Goal: Information Seeking & Learning: Learn about a topic

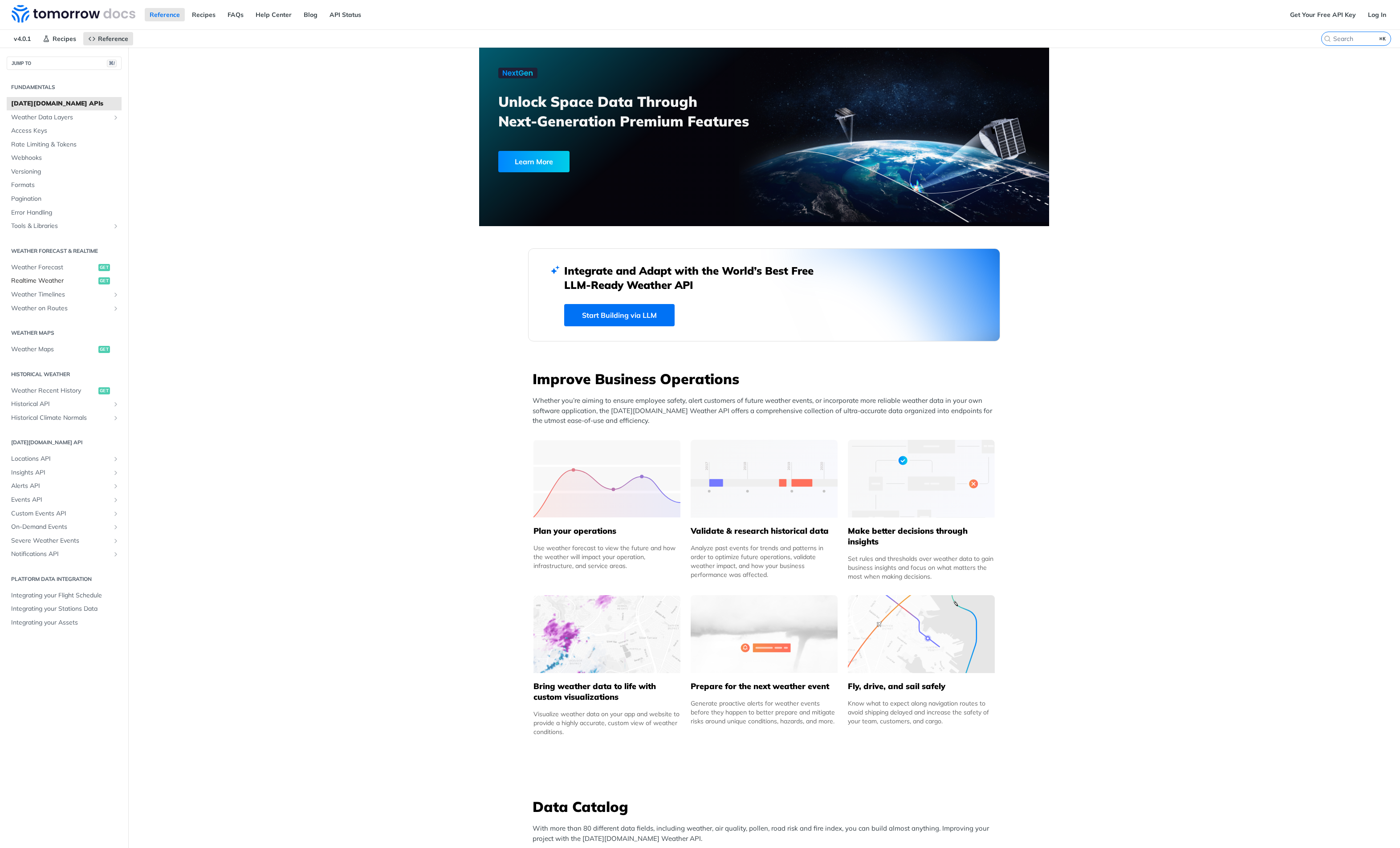
click at [47, 276] on span "Realtime Weather" at bounding box center [54, 281] width 85 height 9
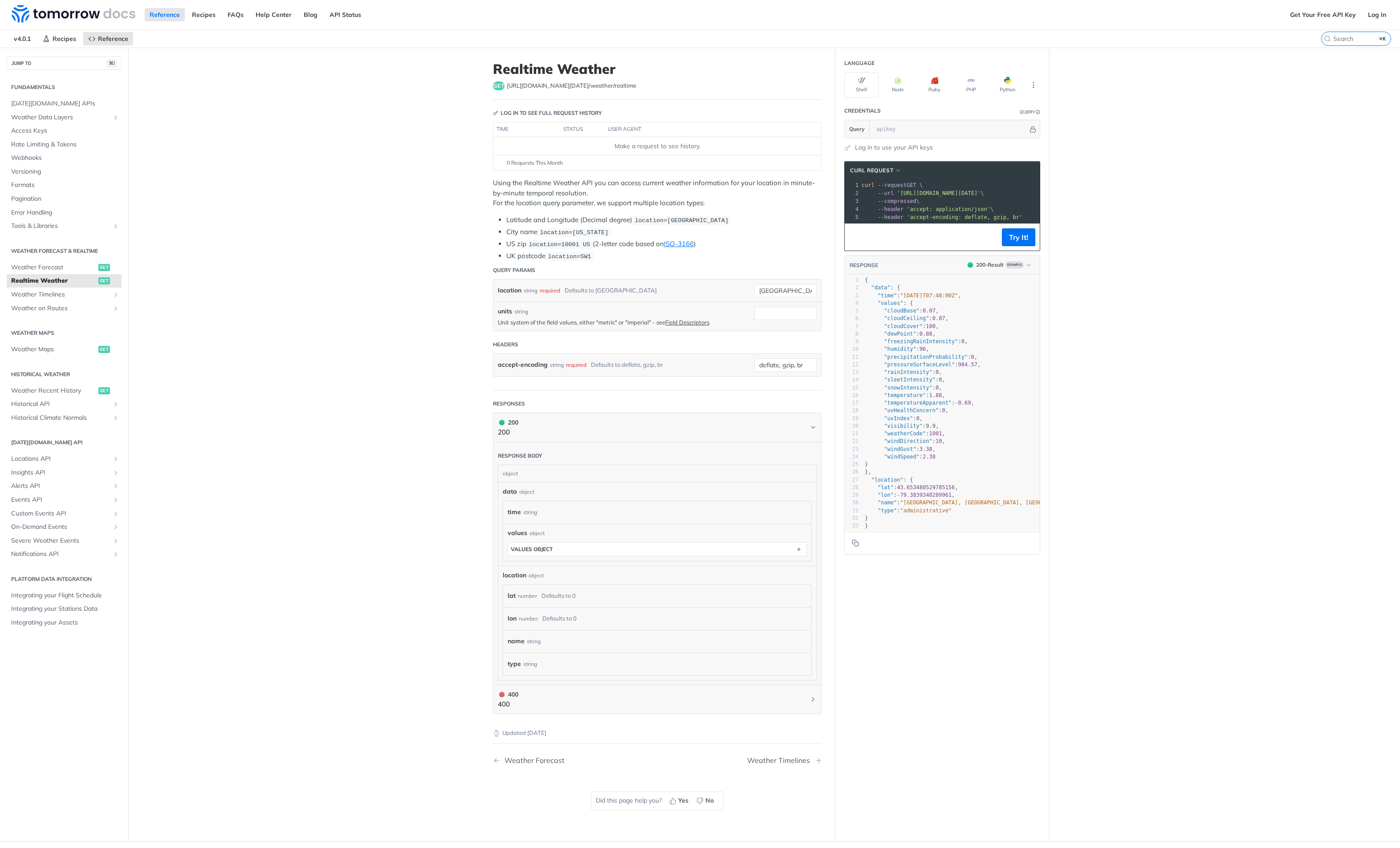
click at [64, 70] on div "Fundamentals Tomorrow.io APIs Weather Data Layers Core Probabilistic Forecastin…" at bounding box center [64, 355] width 128 height 570
click at [45, 113] on span "Weather Data Layers" at bounding box center [61, 118] width 99 height 9
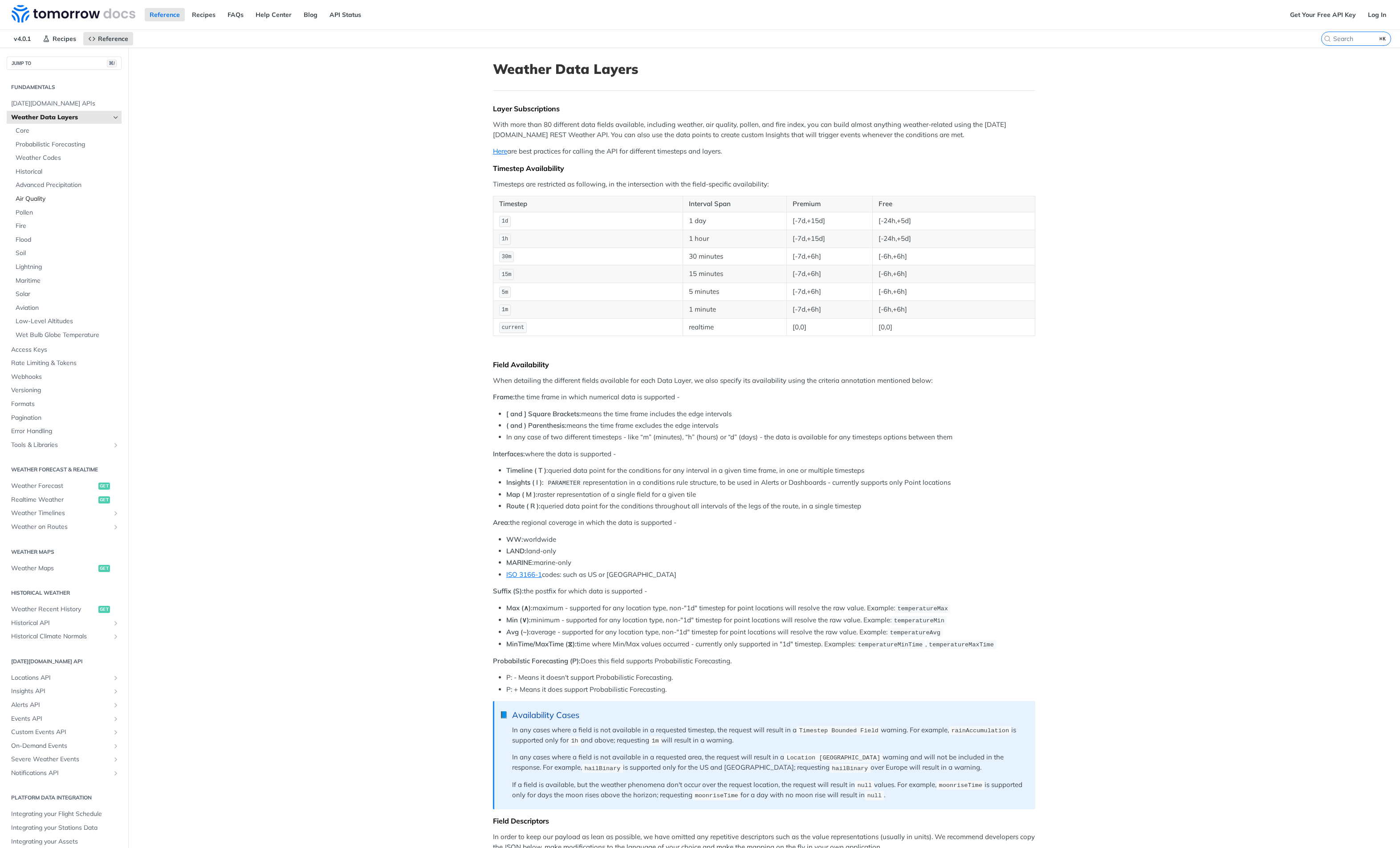
click at [26, 195] on span "Air Quality" at bounding box center [67, 199] width 103 height 9
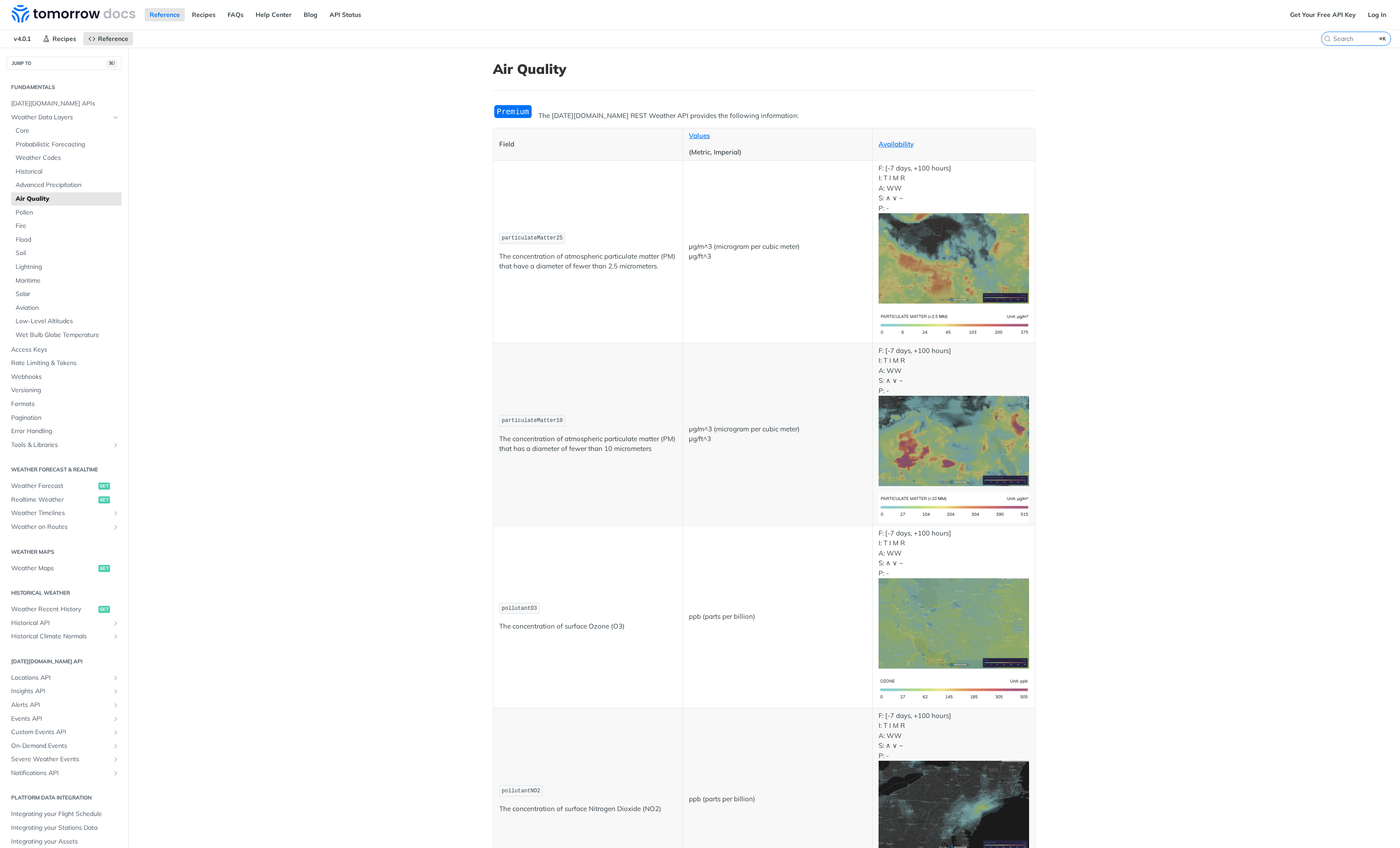
click at [514, 113] on img "Expand image" at bounding box center [513, 111] width 40 height 15
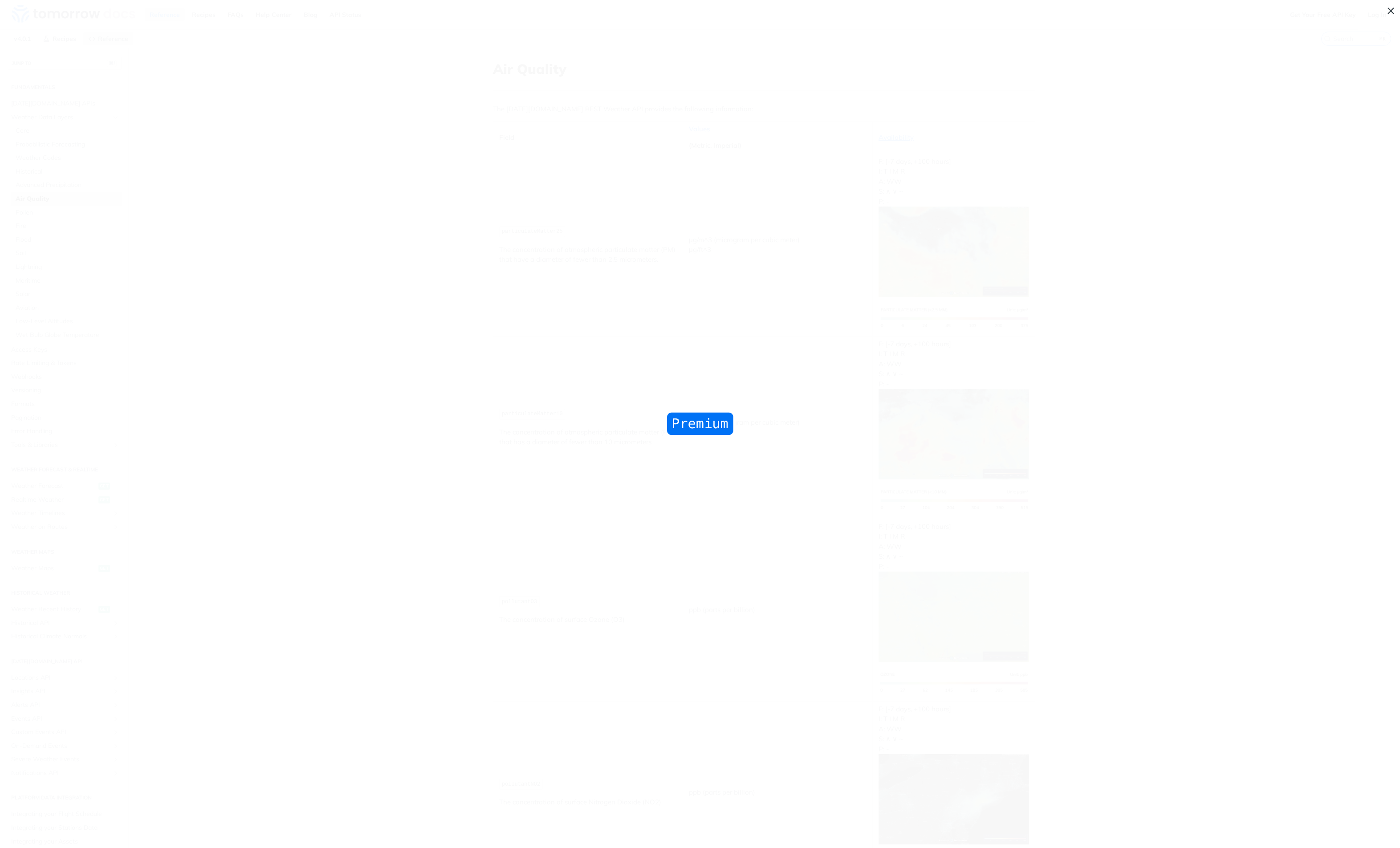
click at [797, 425] on span "Collapse image" at bounding box center [700, 424] width 1400 height 848
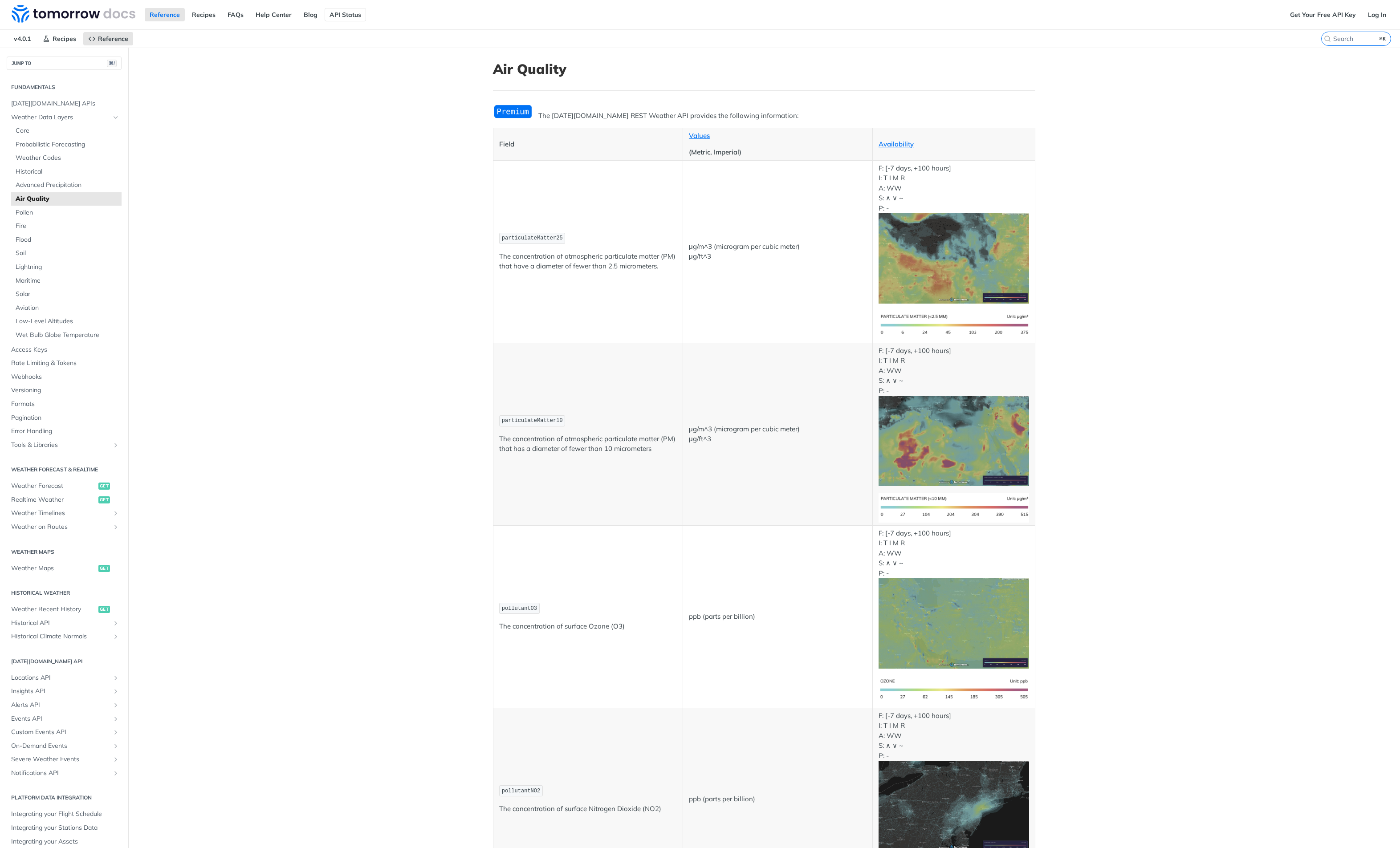
click at [348, 12] on link "API Status" at bounding box center [345, 14] width 41 height 13
click at [1310, 15] on link "Get Your Free API Key" at bounding box center [1323, 14] width 76 height 13
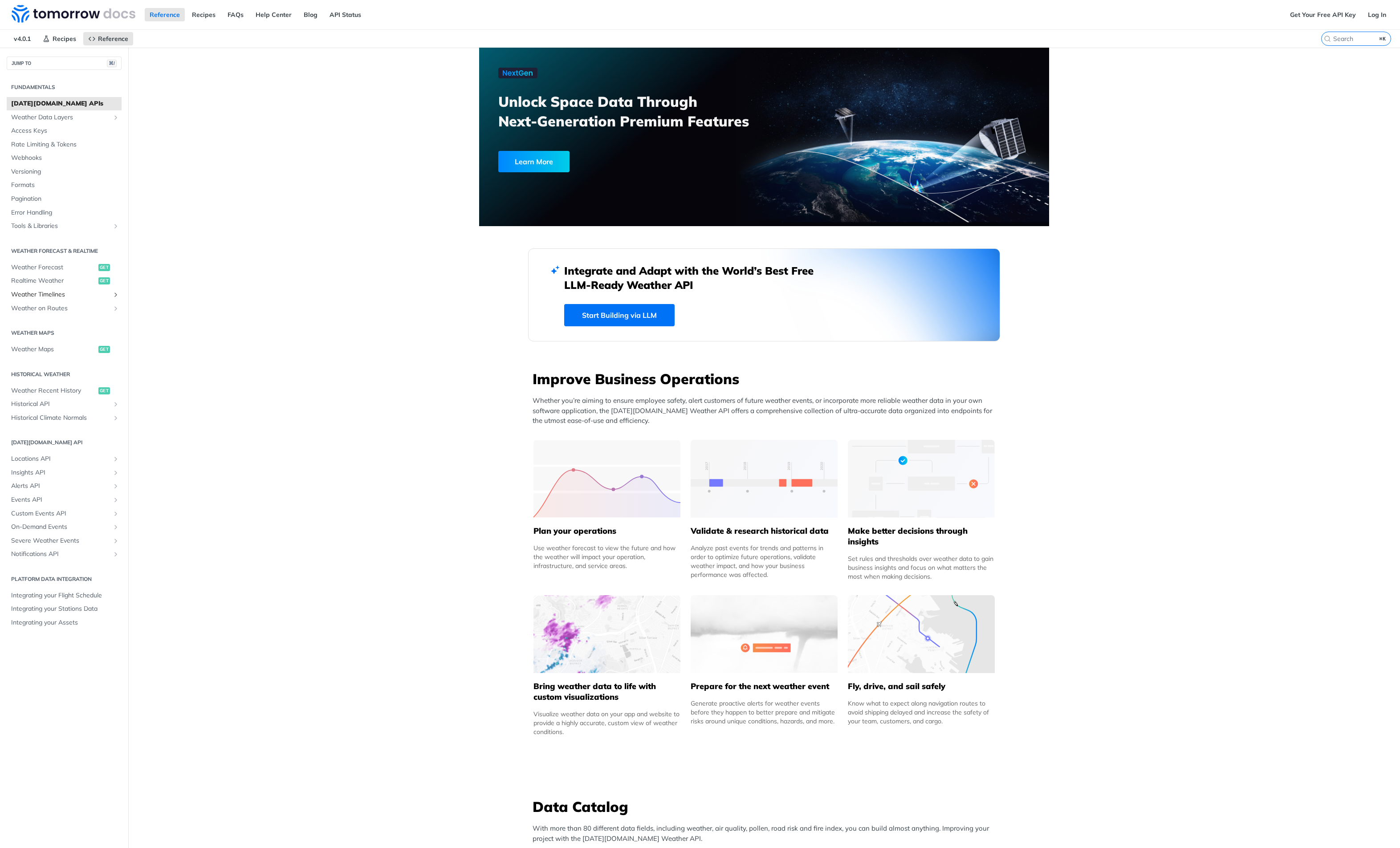
click at [42, 297] on link "Weather Timelines" at bounding box center [64, 295] width 115 height 13
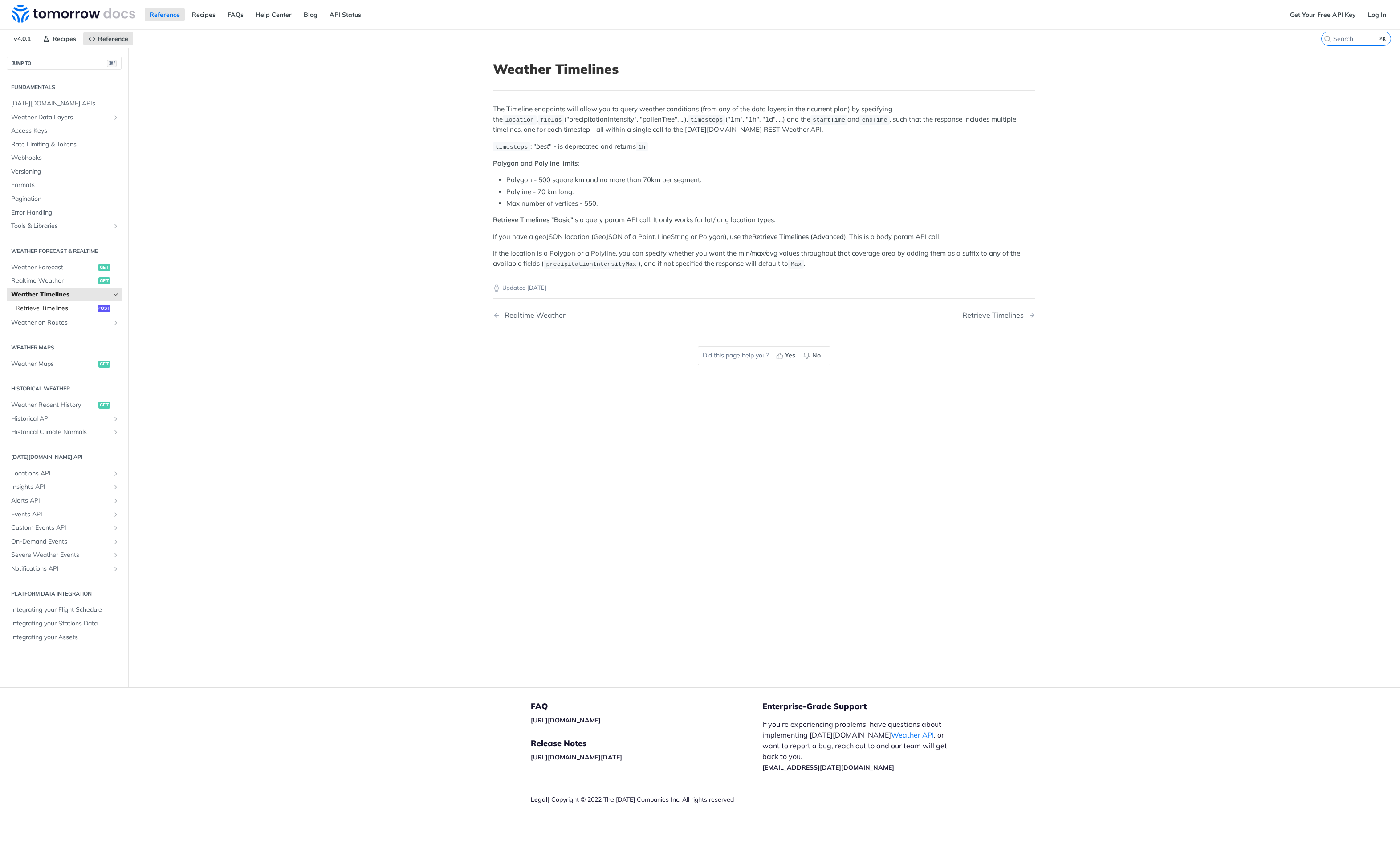
click at [47, 304] on span "Retrieve Timelines" at bounding box center [55, 308] width 79 height 9
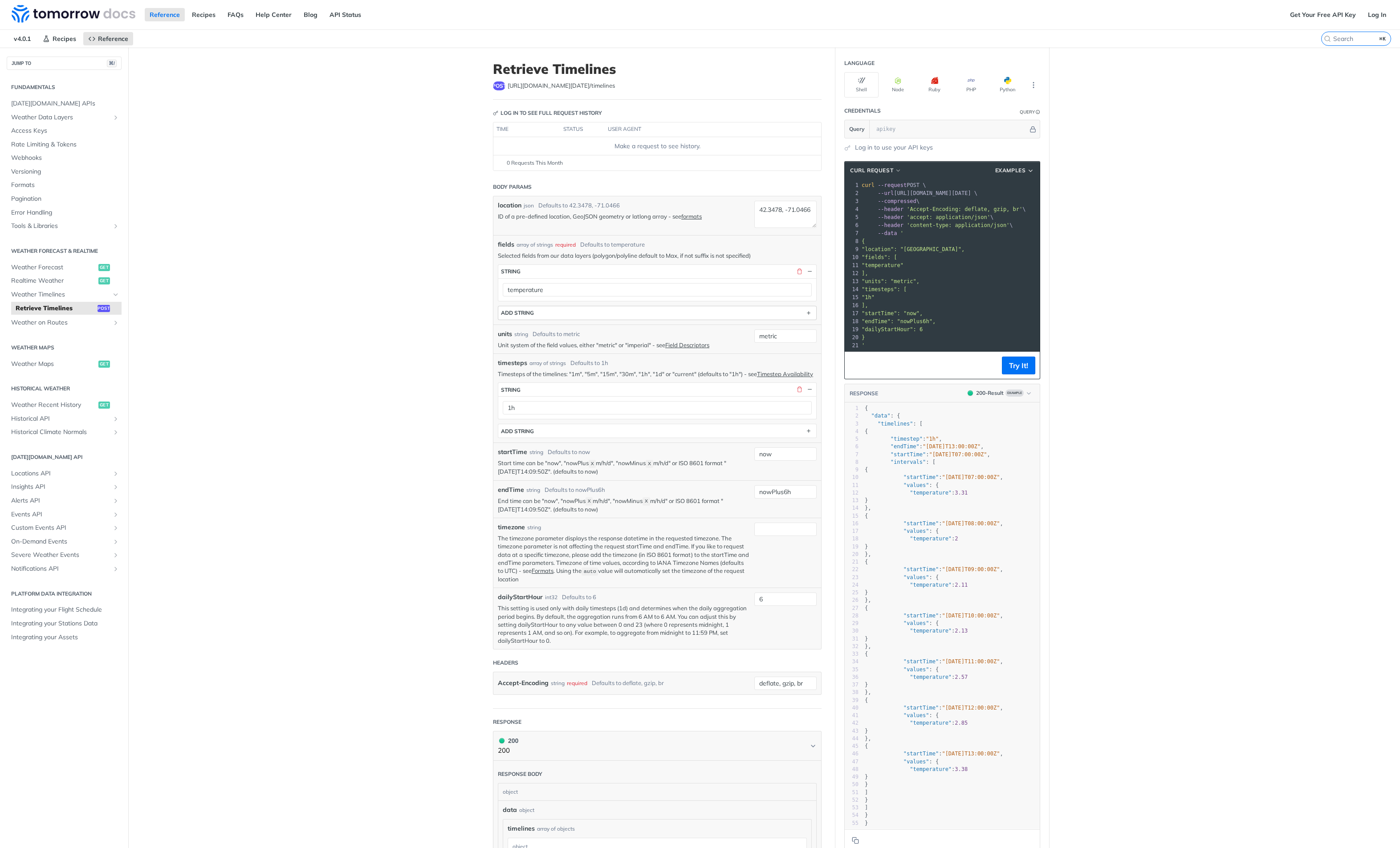
click at [540, 315] on button "ADD string" at bounding box center [657, 312] width 318 height 13
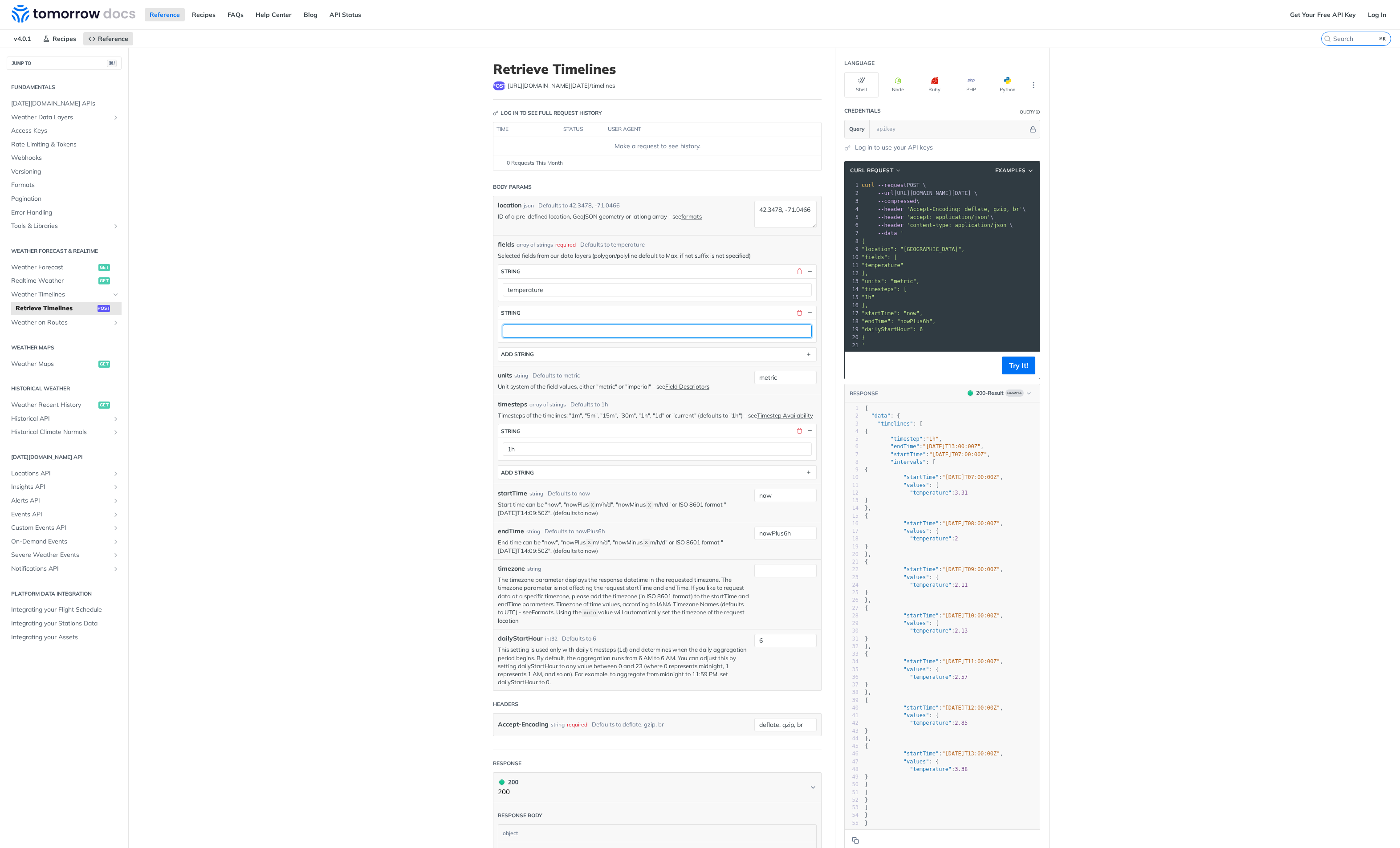
click at [536, 332] on input "text" at bounding box center [657, 331] width 309 height 13
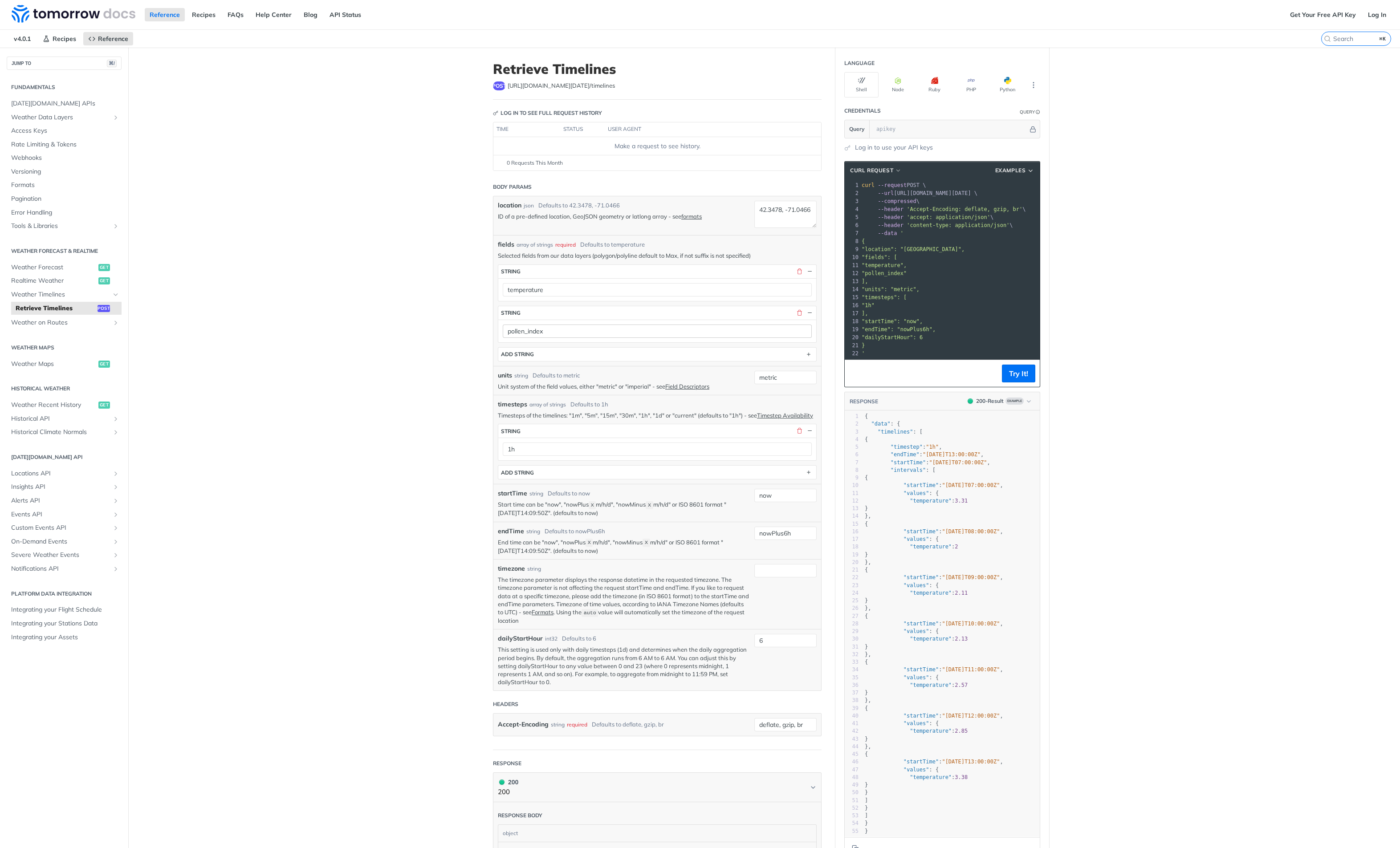
drag, startPoint x: 526, startPoint y: 322, endPoint x: 528, endPoint y: 330, distance: 8.2
click at [526, 322] on div "pollen_index" at bounding box center [657, 331] width 318 height 23
click at [528, 332] on input "pollen_index" at bounding box center [657, 331] width 309 height 13
type input "weedRagweedIndex"
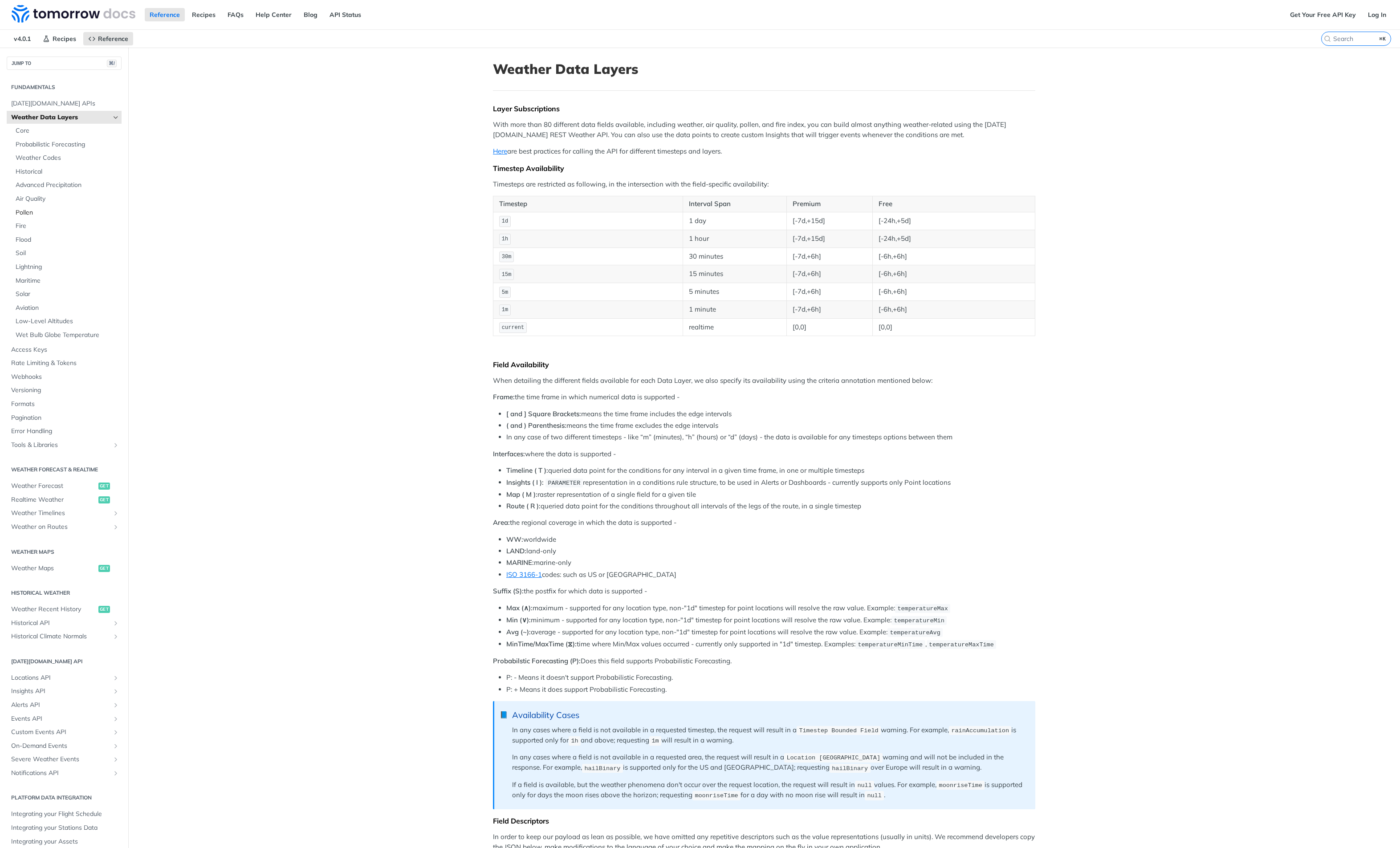
click at [23, 210] on span "Pollen" at bounding box center [67, 213] width 103 height 9
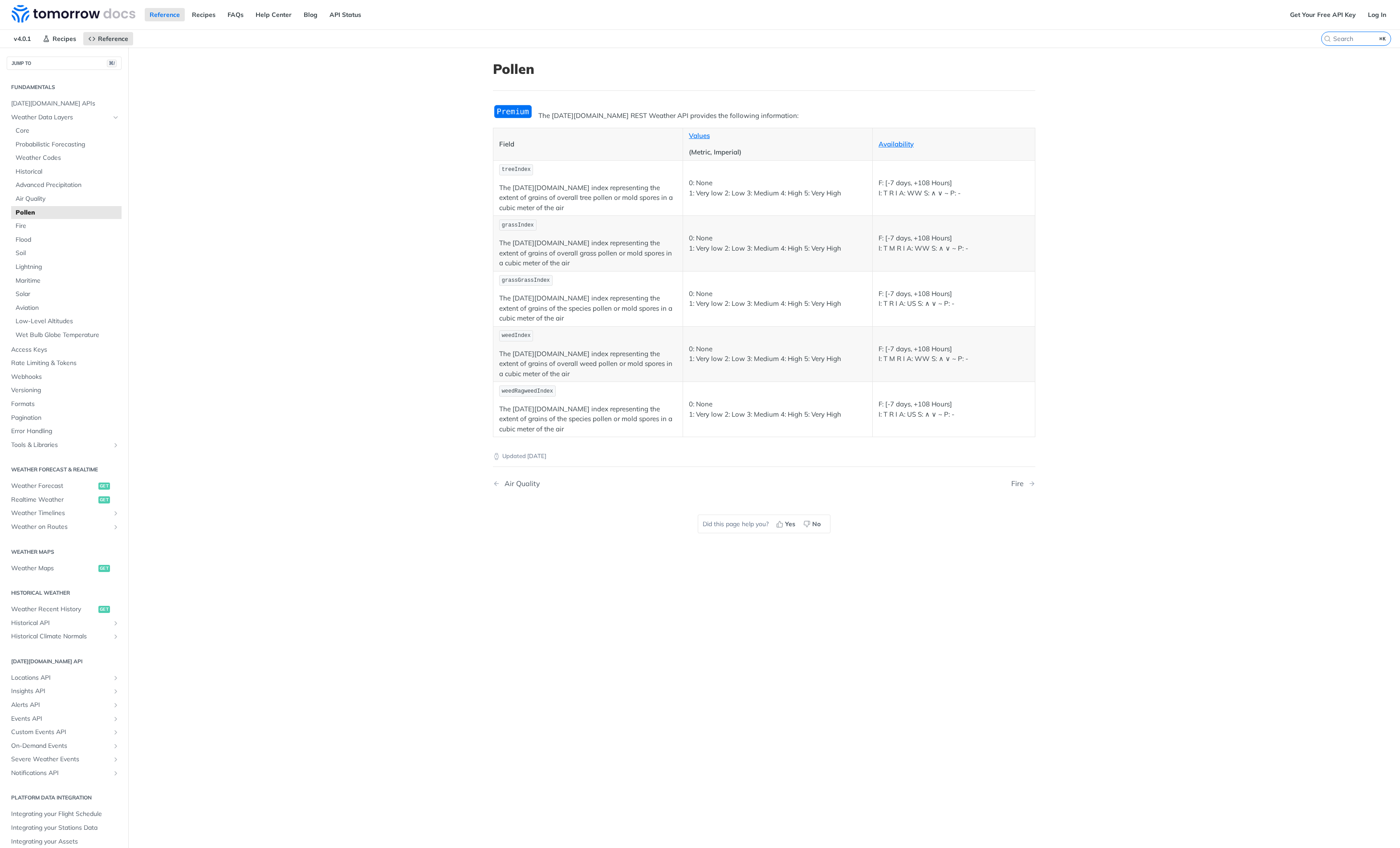
click at [526, 388] on span "weedRagweedIndex" at bounding box center [527, 391] width 51 height 6
